Goal: Task Accomplishment & Management: Manage account settings

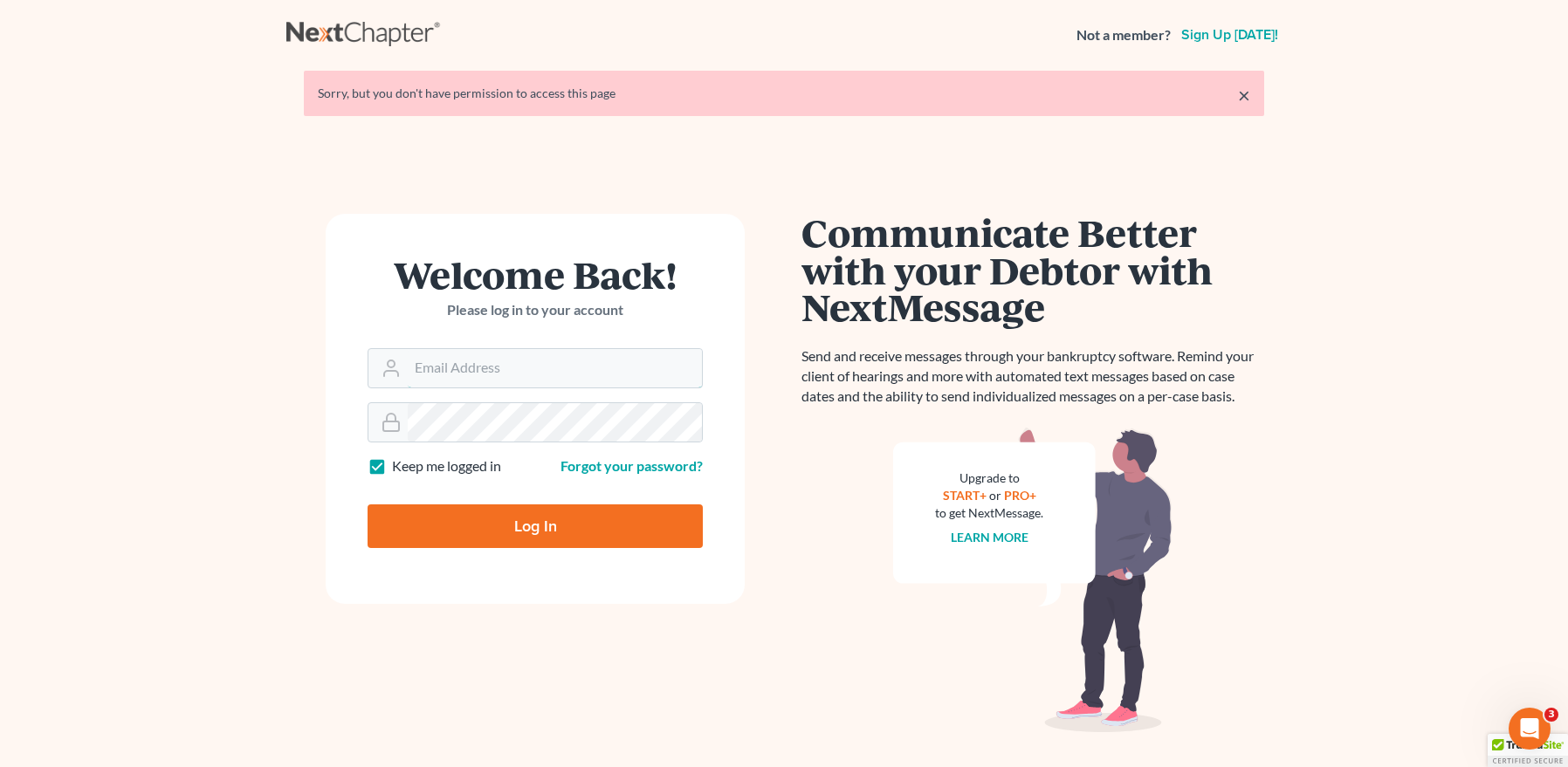
type input "[EMAIL_ADDRESS][DOMAIN_NAME]"
click at [524, 516] on input "Log In" at bounding box center [534, 526] width 335 height 43
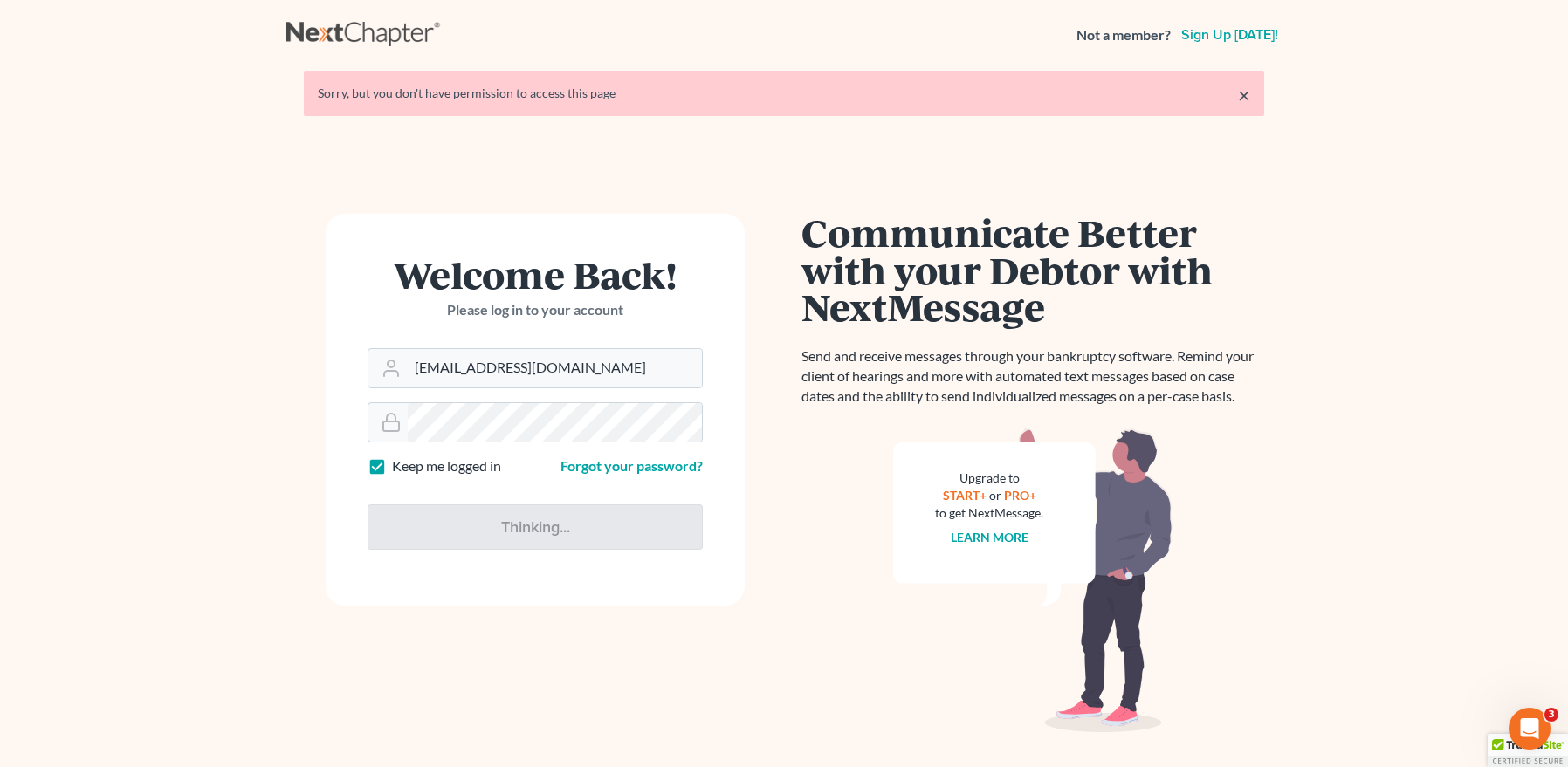
type input "Thinking..."
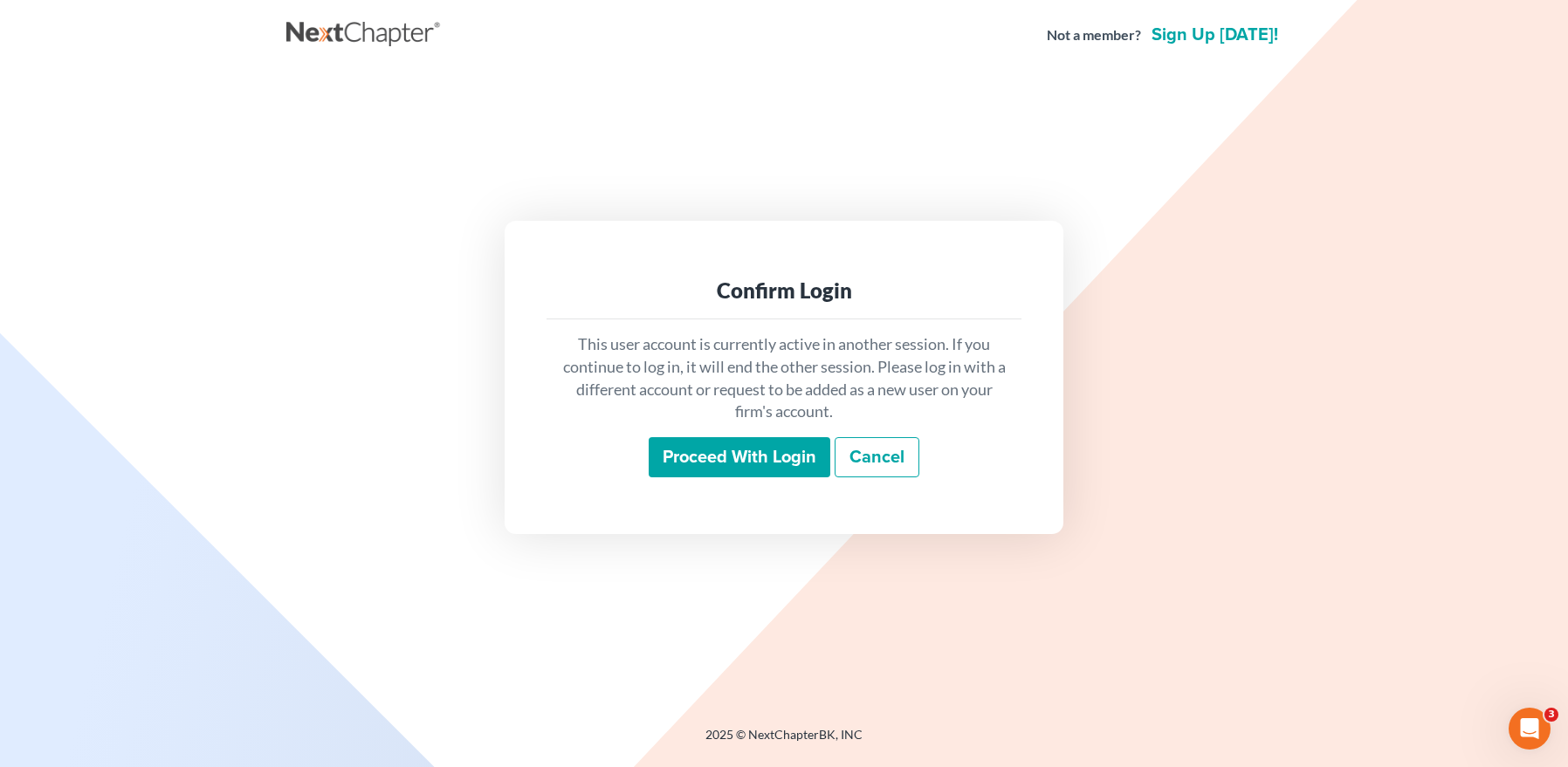
click at [680, 452] on input "Proceed with login" at bounding box center [739, 457] width 181 height 41
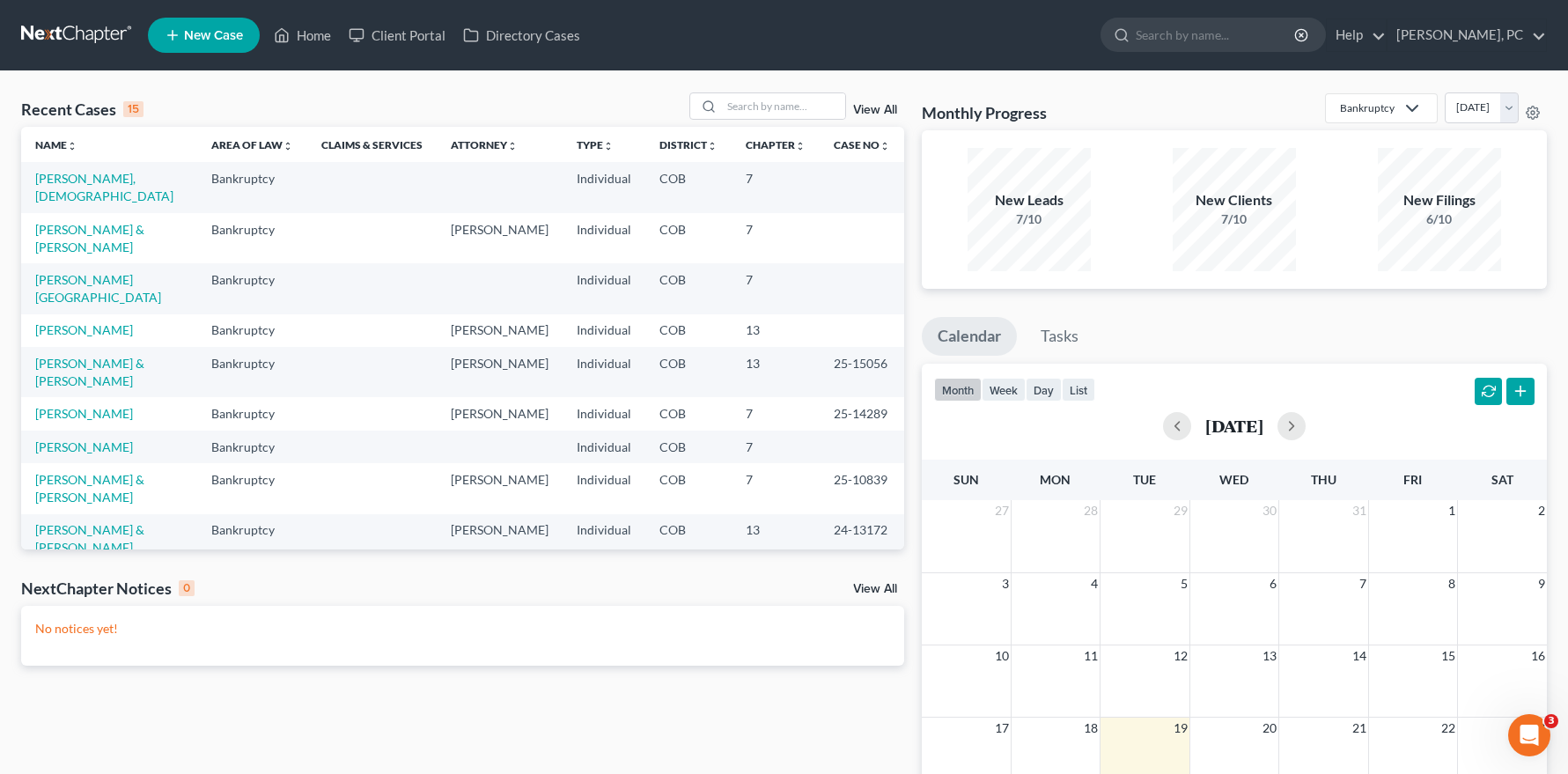
click at [868, 102] on div "View All" at bounding box center [797, 106] width 215 height 28
click at [875, 107] on link "View All" at bounding box center [875, 109] width 44 height 12
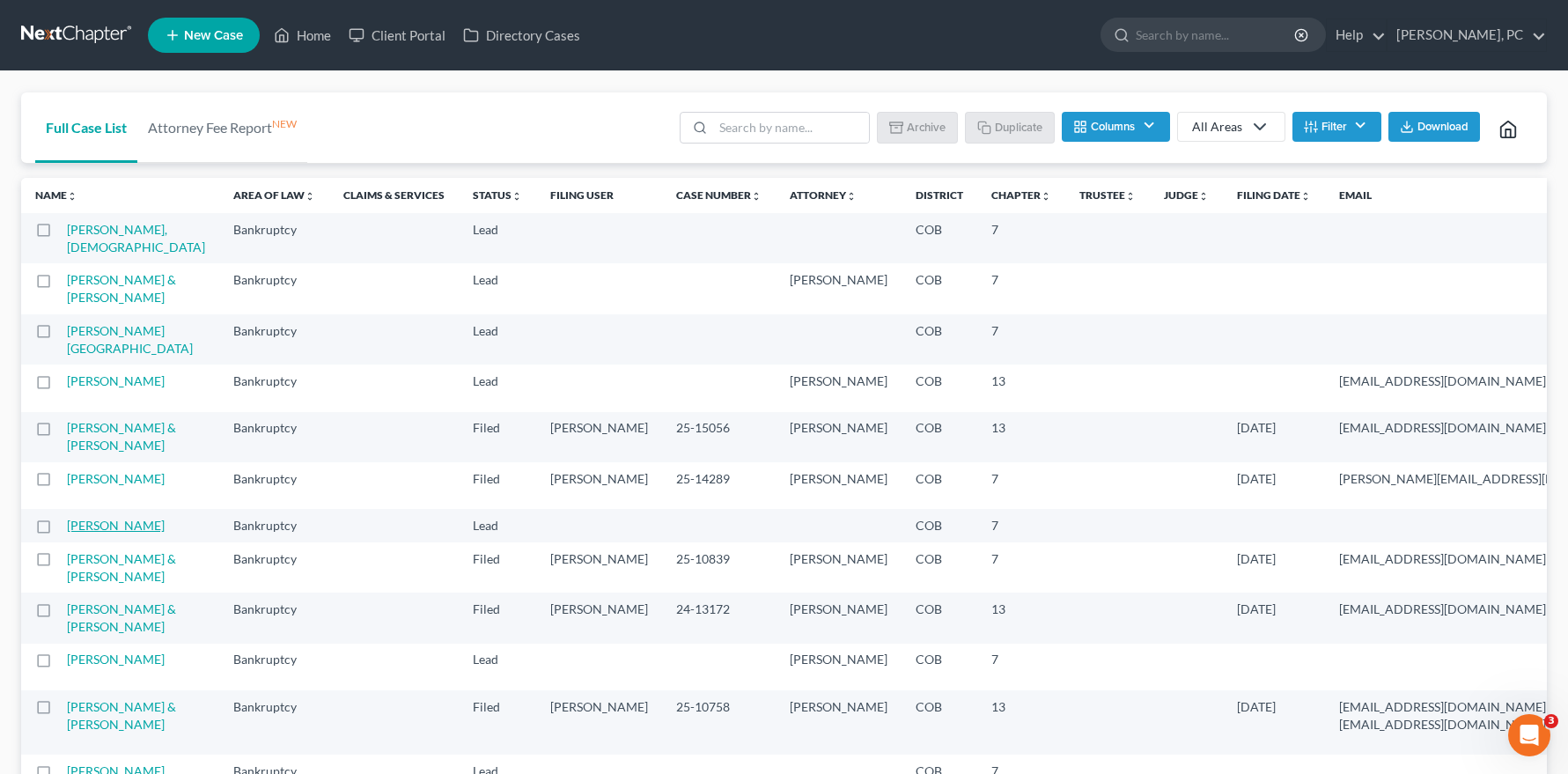
click at [89, 533] on link "[PERSON_NAME]" at bounding box center [115, 526] width 98 height 15
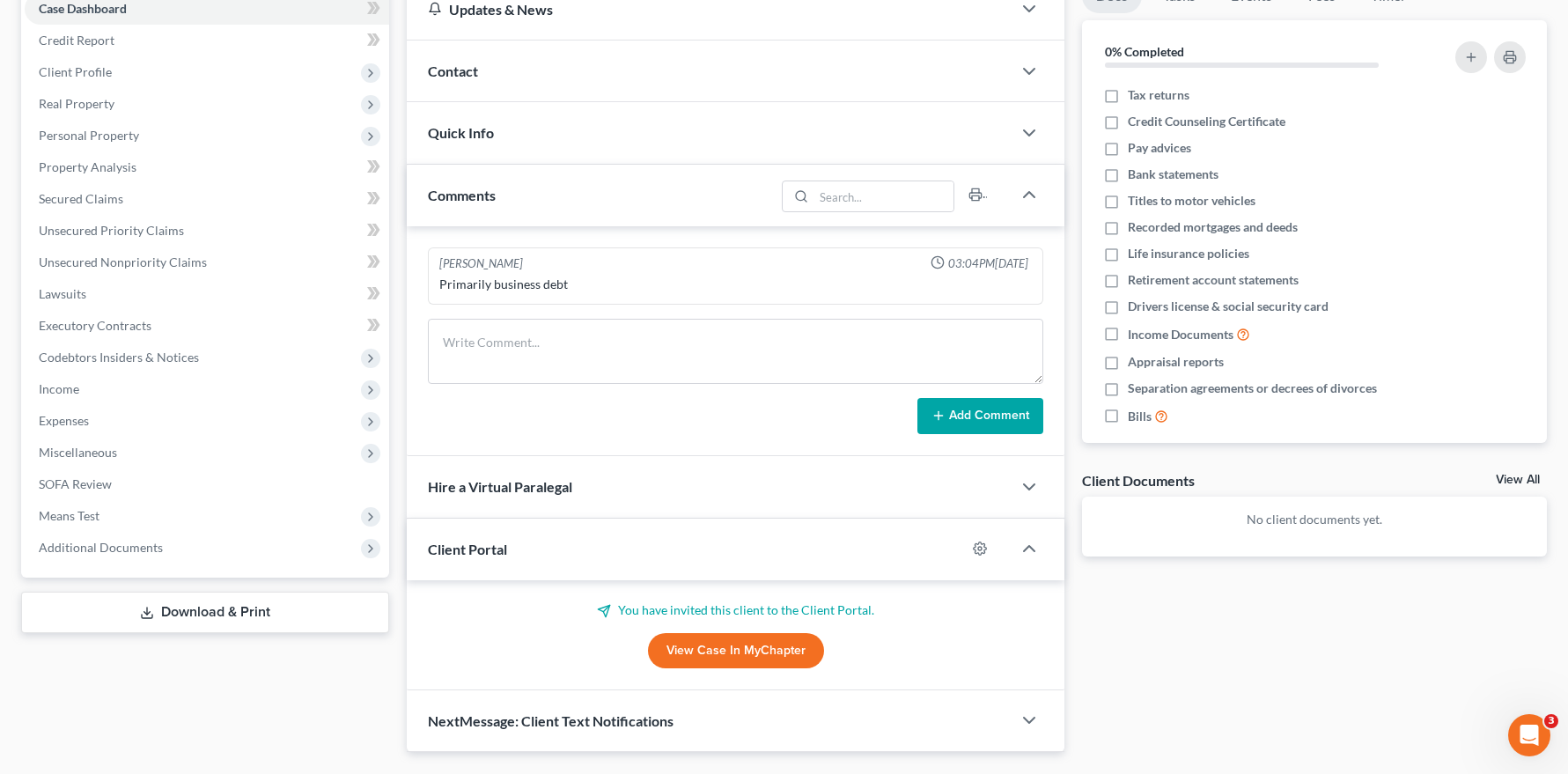
scroll to position [235, 0]
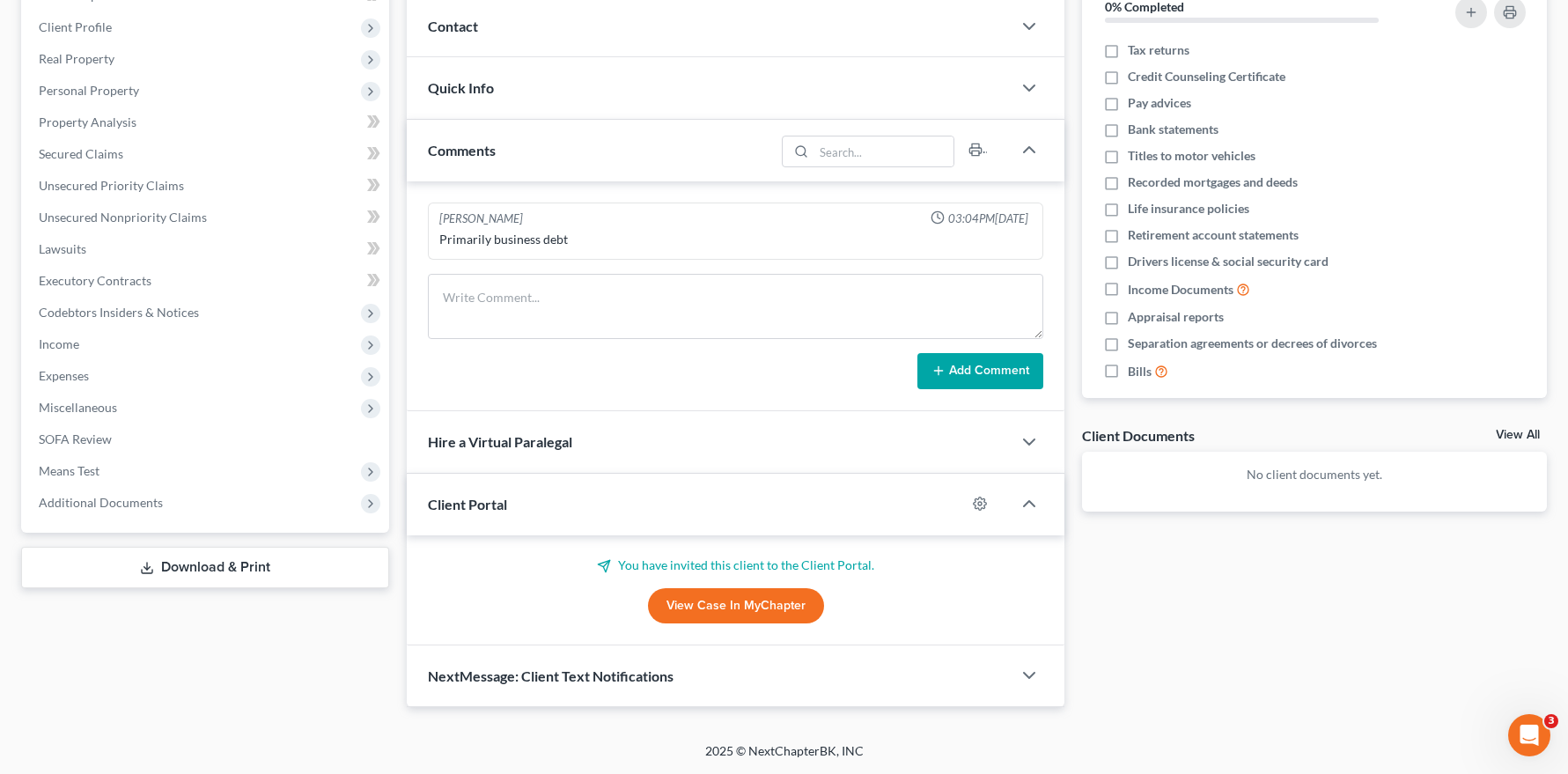
click at [744, 614] on link "View Case in MyChapter" at bounding box center [736, 605] width 176 height 35
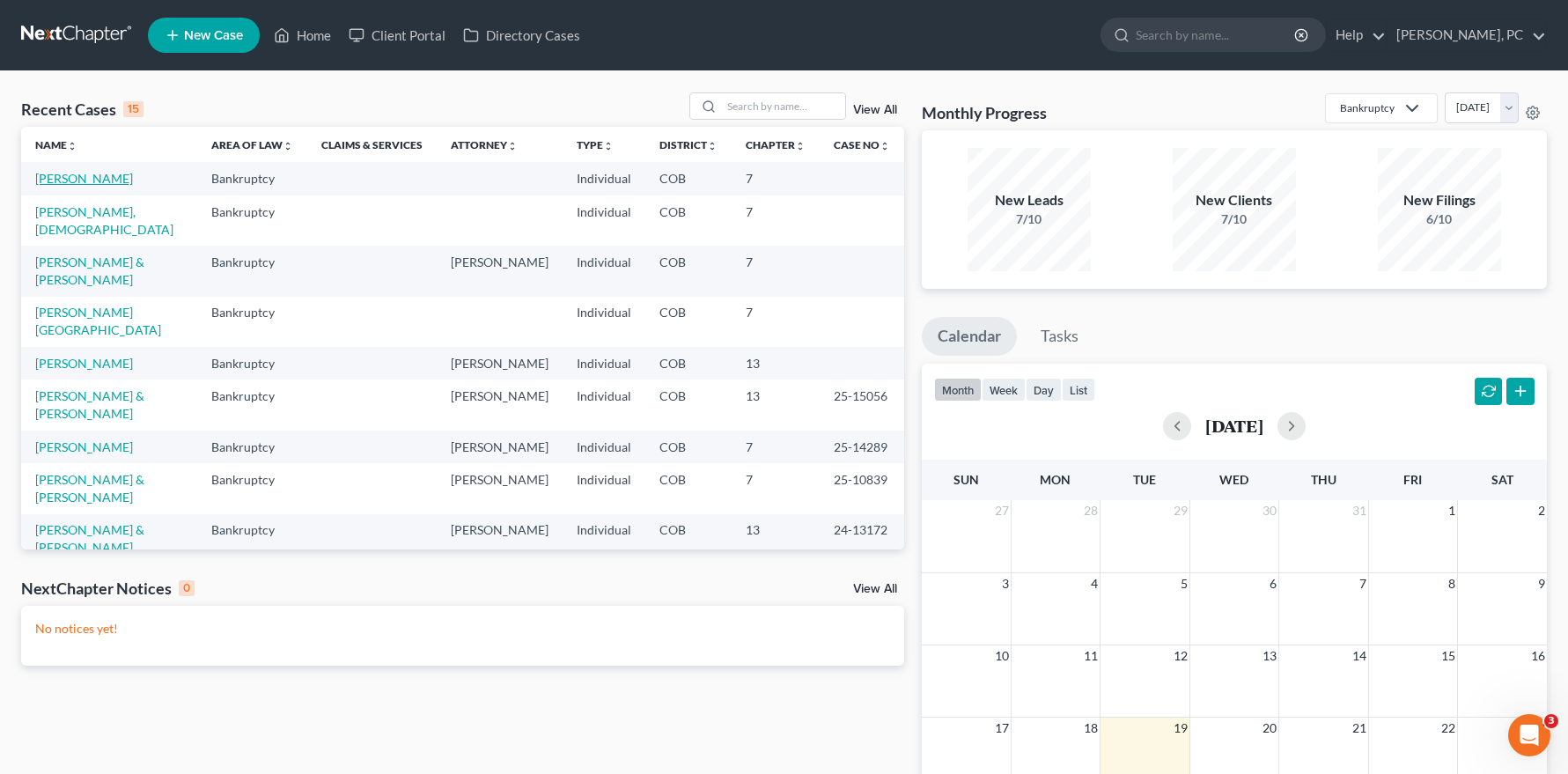
click at [90, 176] on link "[PERSON_NAME]" at bounding box center [84, 178] width 98 height 15
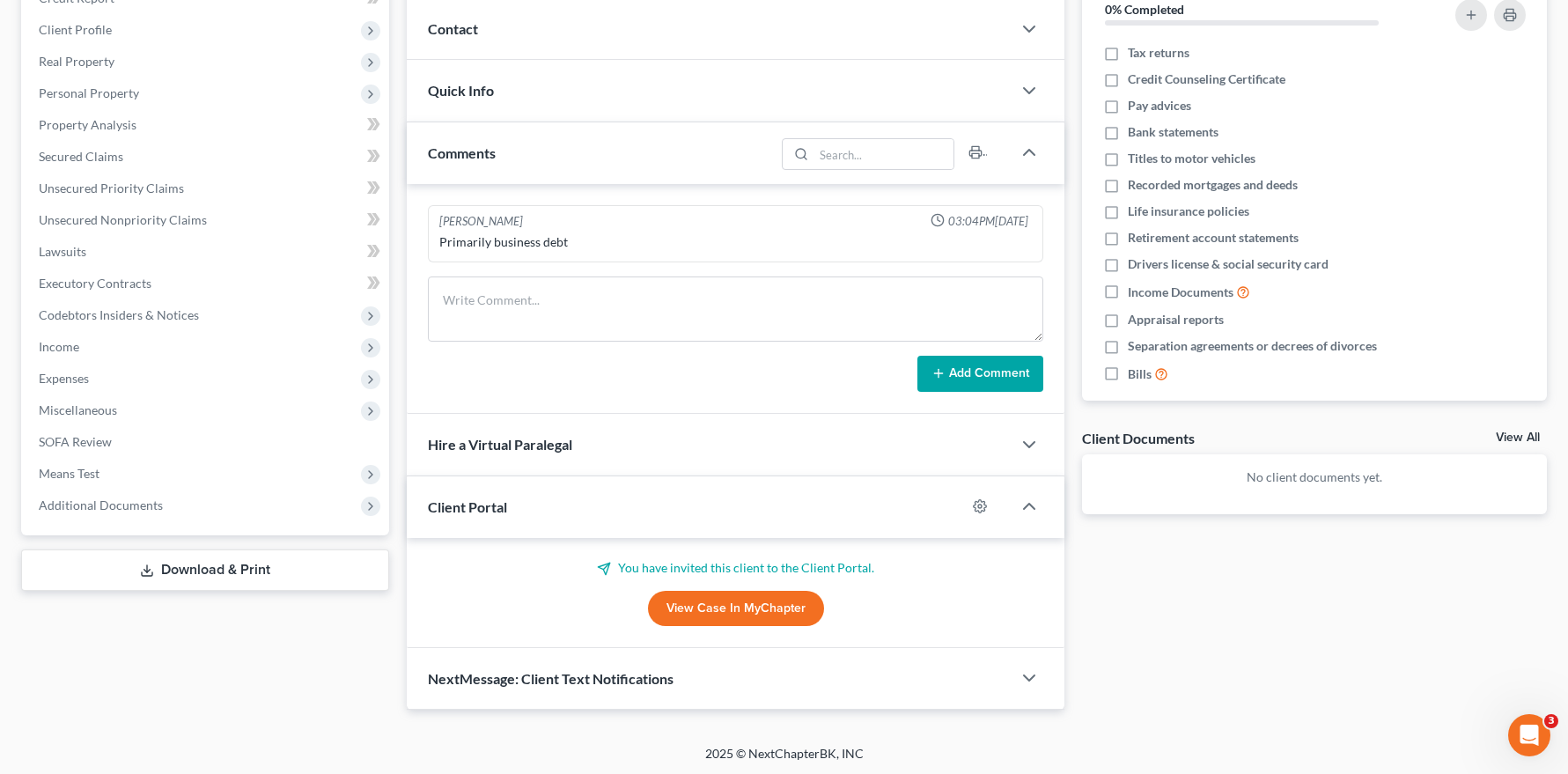
scroll to position [235, 0]
click at [720, 600] on link "View Case in MyChapter" at bounding box center [736, 605] width 176 height 35
